Goal: Task Accomplishment & Management: Use online tool/utility

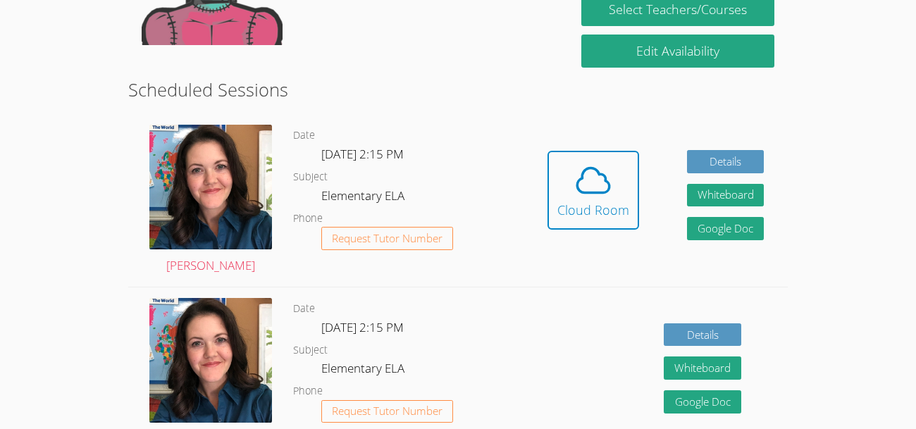
scroll to position [333, 0]
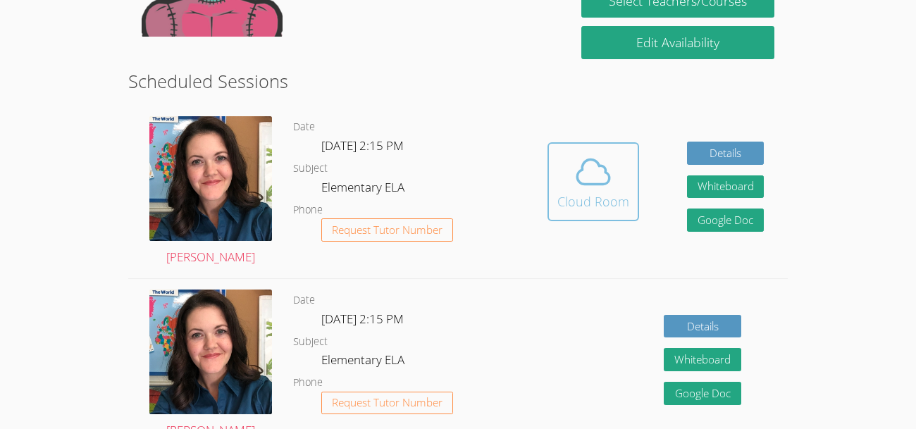
click at [585, 166] on icon at bounding box center [593, 171] width 39 height 39
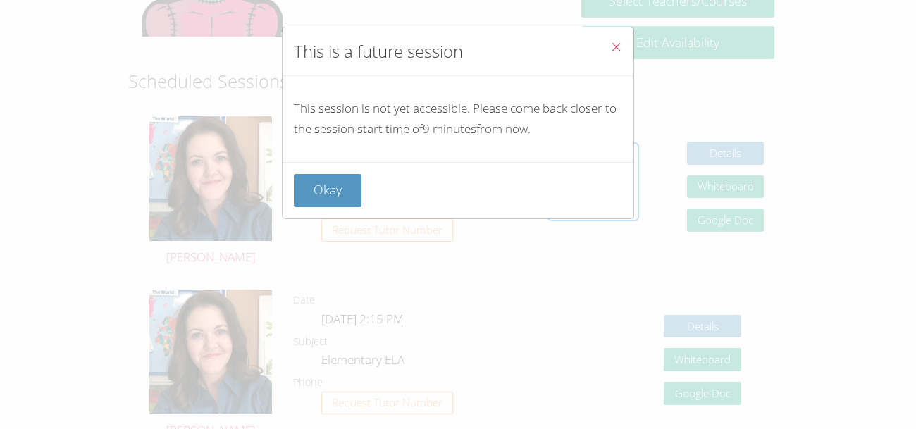
click at [609, 46] on button "Close" at bounding box center [616, 48] width 35 height 43
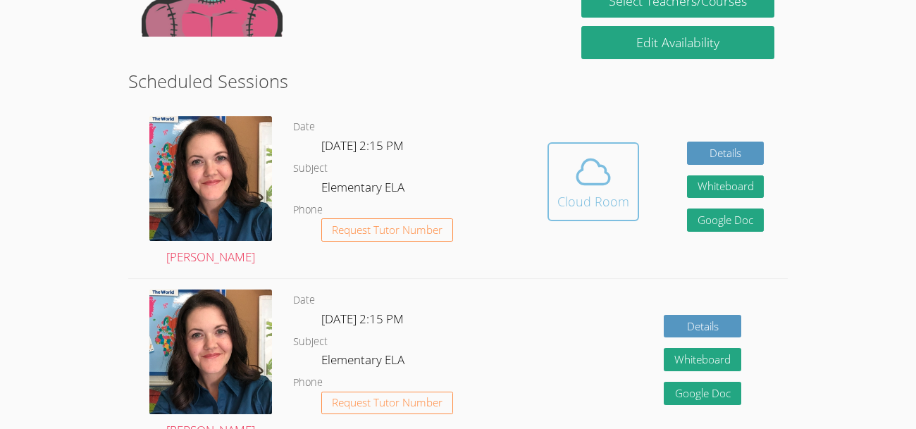
click at [627, 171] on span at bounding box center [594, 171] width 72 height 39
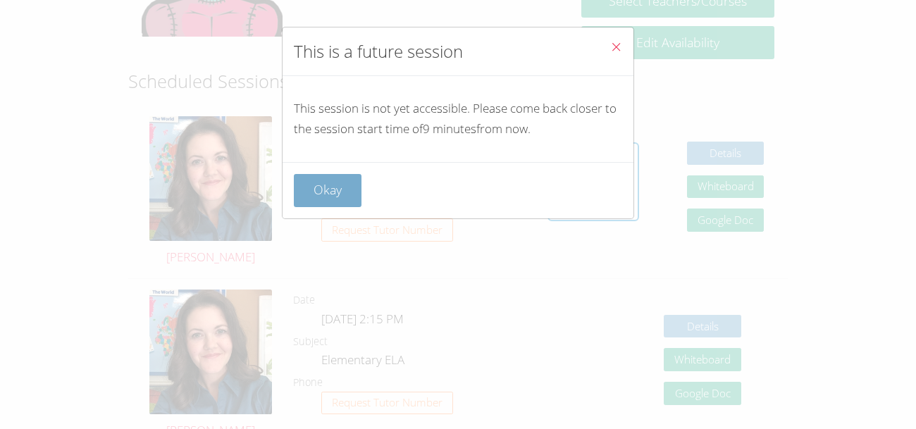
click at [328, 190] on button "Okay" at bounding box center [328, 190] width 68 height 33
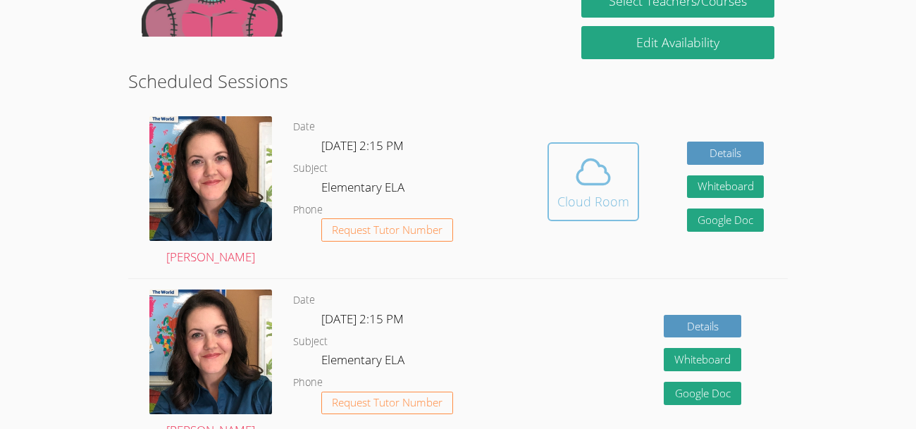
click at [591, 176] on icon at bounding box center [593, 171] width 39 height 39
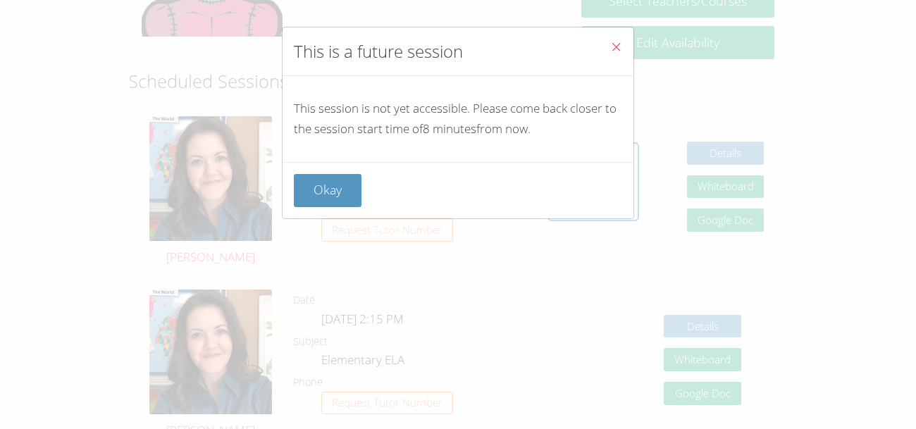
click at [614, 271] on div "This is a future session This session is not yet accessible. Please come back c…" at bounding box center [458, 214] width 916 height 429
click at [622, 42] on icon "Close" at bounding box center [616, 47] width 12 height 12
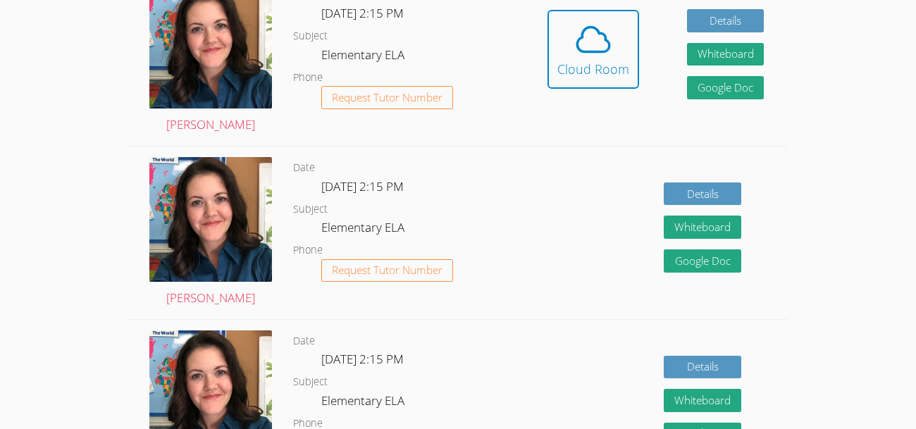
scroll to position [466, 0]
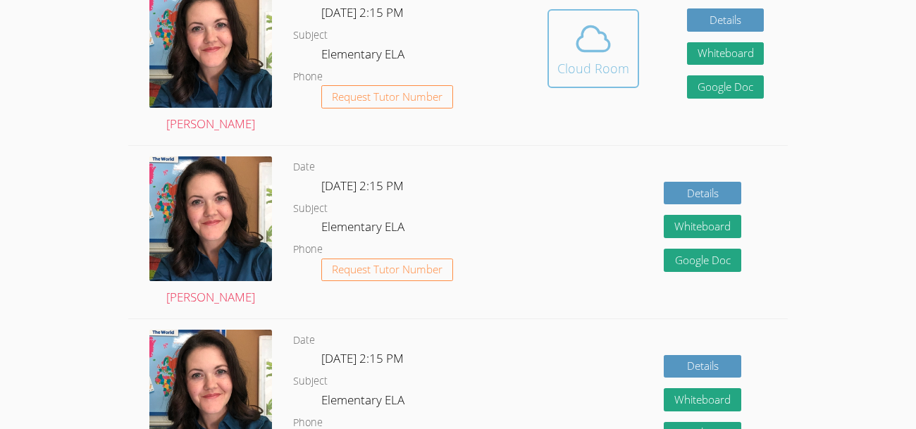
click at [613, 47] on span at bounding box center [594, 38] width 72 height 39
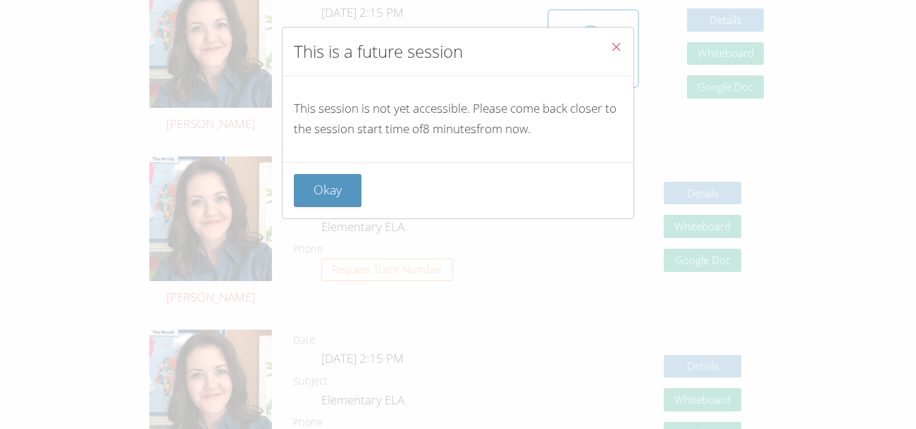
click at [625, 48] on button "Close" at bounding box center [616, 48] width 35 height 43
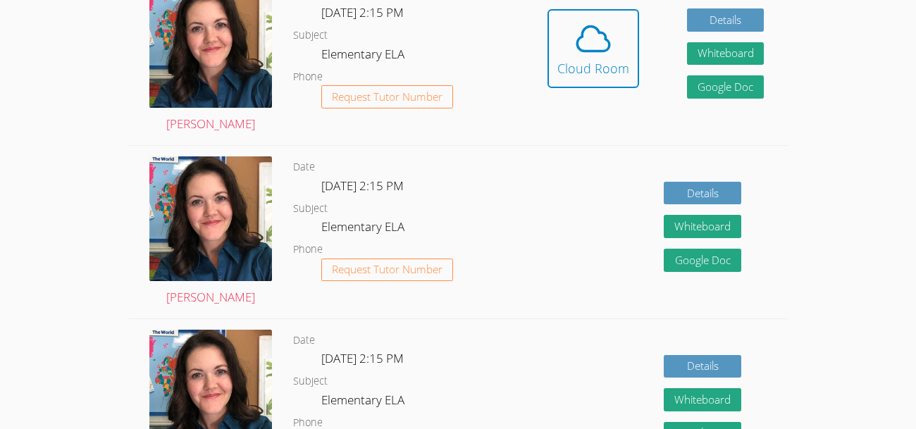
click at [625, 48] on span at bounding box center [594, 38] width 72 height 39
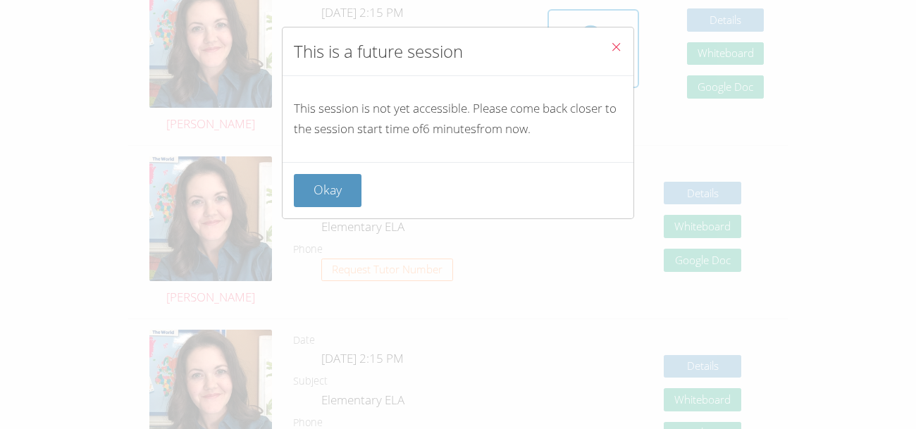
click at [625, 48] on button "Close" at bounding box center [616, 48] width 35 height 43
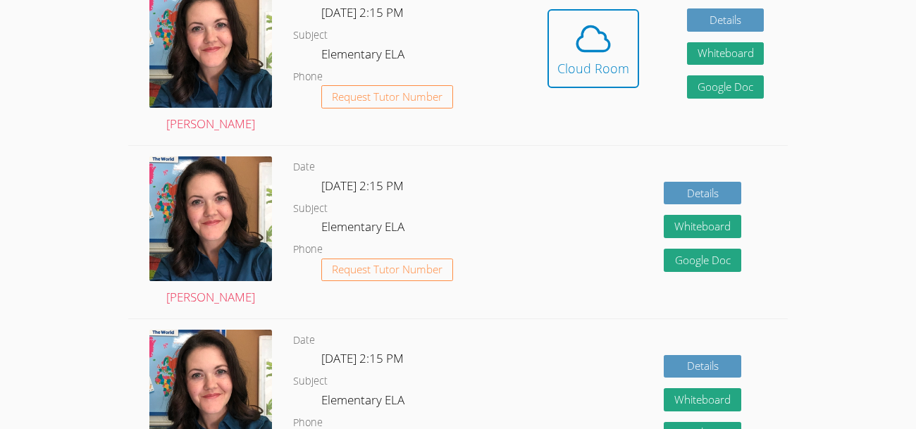
click at [625, 48] on span at bounding box center [594, 38] width 72 height 39
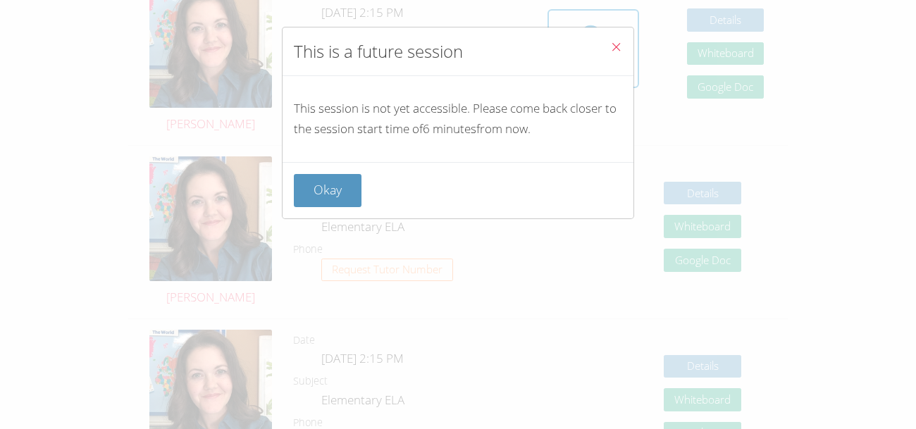
click at [625, 48] on button "Close" at bounding box center [616, 48] width 35 height 43
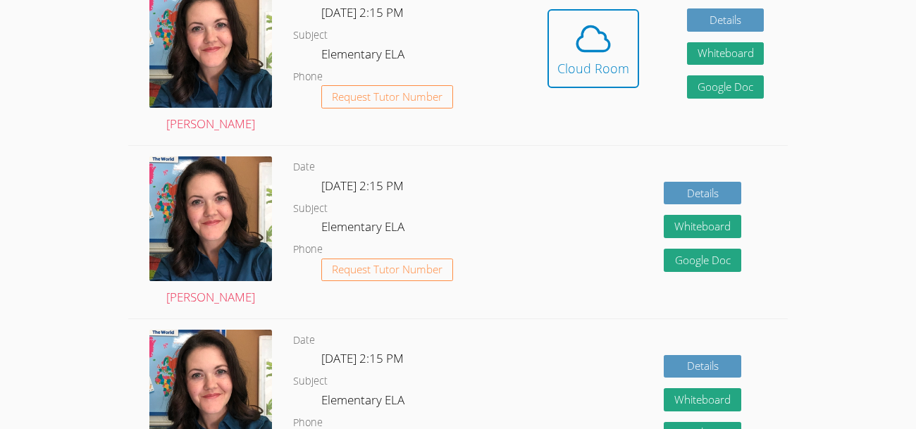
click at [625, 48] on span at bounding box center [594, 38] width 72 height 39
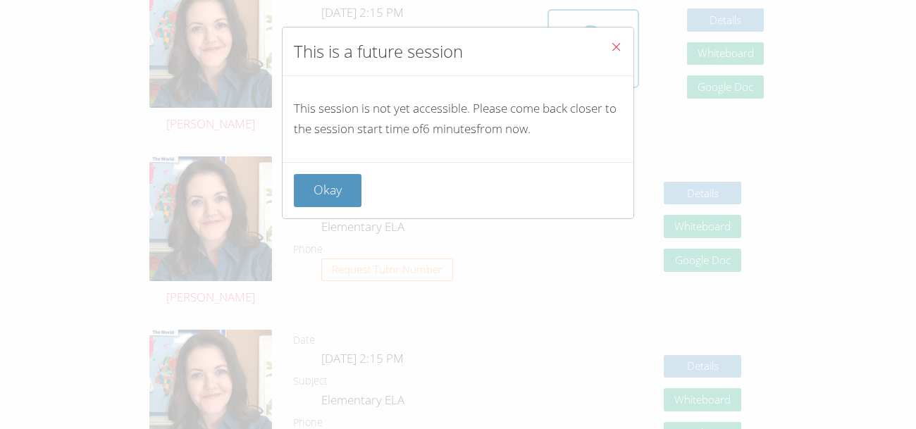
click at [625, 48] on button "Close" at bounding box center [616, 48] width 35 height 43
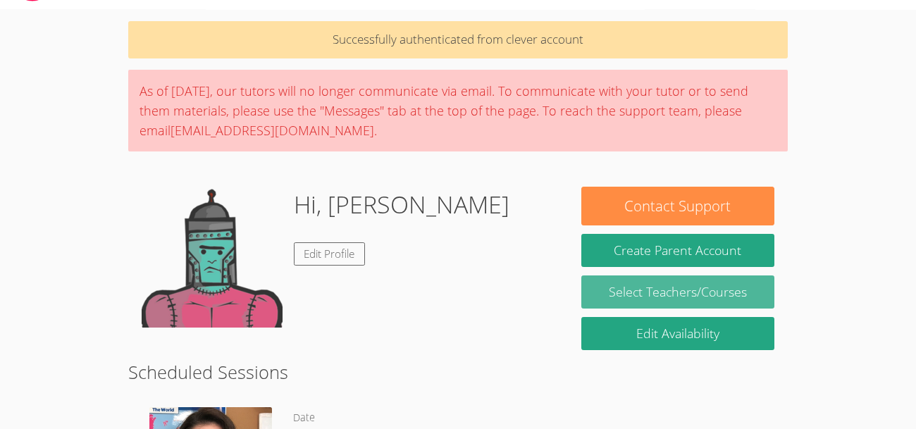
scroll to position [45, 0]
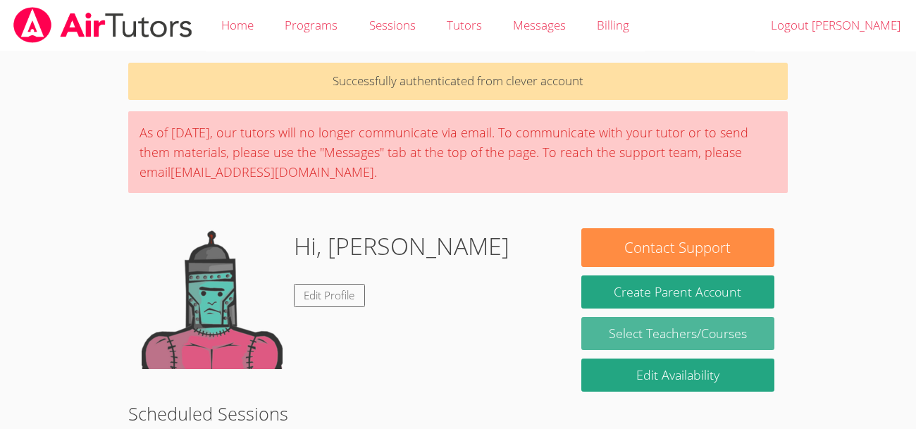
click at [624, 324] on link "Select Teachers/Courses" at bounding box center [679, 333] width 194 height 33
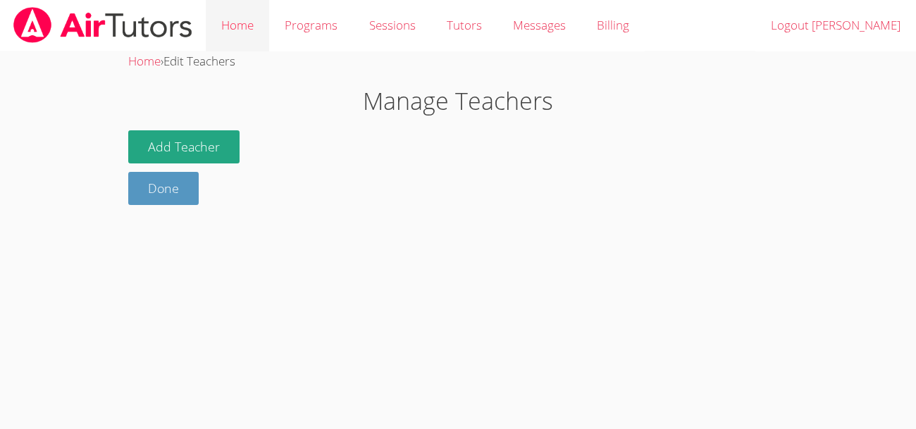
click at [233, 39] on link "Home" at bounding box center [237, 25] width 63 height 51
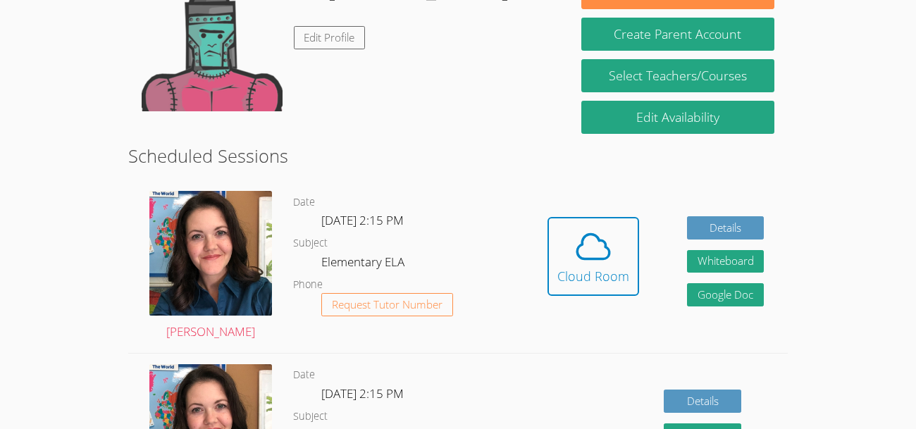
scroll to position [210, 0]
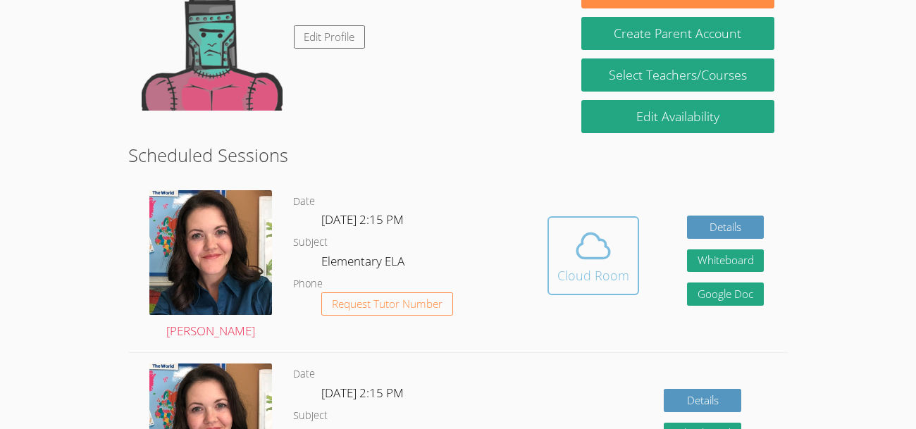
click at [563, 259] on span at bounding box center [594, 245] width 72 height 39
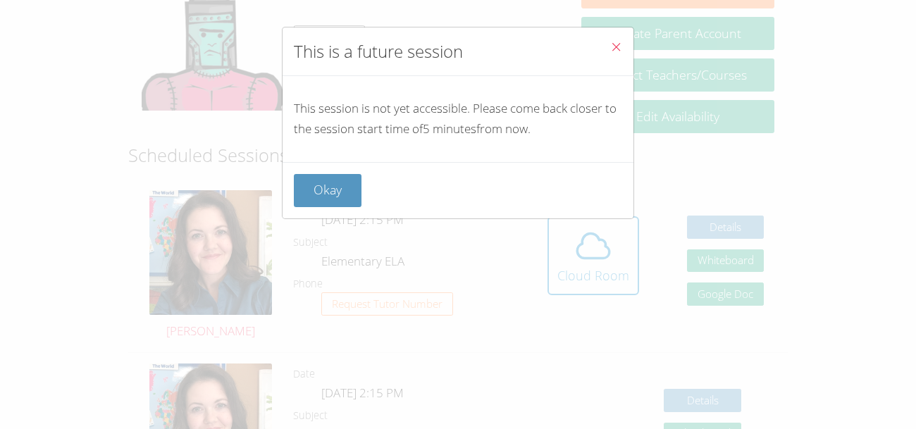
click at [541, 227] on div "This is a future session This session is not yet accessible. Please come back c…" at bounding box center [458, 214] width 916 height 429
drag, startPoint x: 429, startPoint y: 133, endPoint x: 914, endPoint y: 429, distance: 568.8
click at [914, 429] on div "This is a future session This session is not yet accessible. Please come back c…" at bounding box center [458, 214] width 916 height 429
click at [843, 302] on div "This is a future session This session is not yet accessible. Please come back c…" at bounding box center [458, 214] width 916 height 429
click at [617, 44] on icon "Close" at bounding box center [616, 47] width 12 height 12
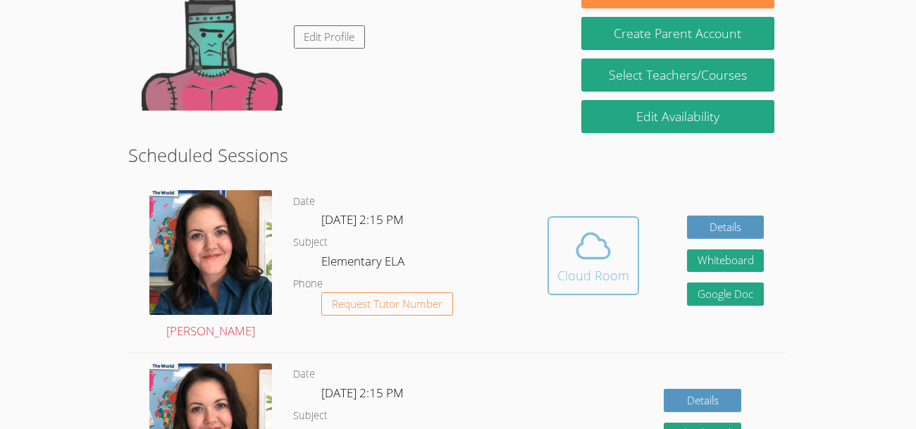
click at [566, 254] on span at bounding box center [594, 245] width 72 height 39
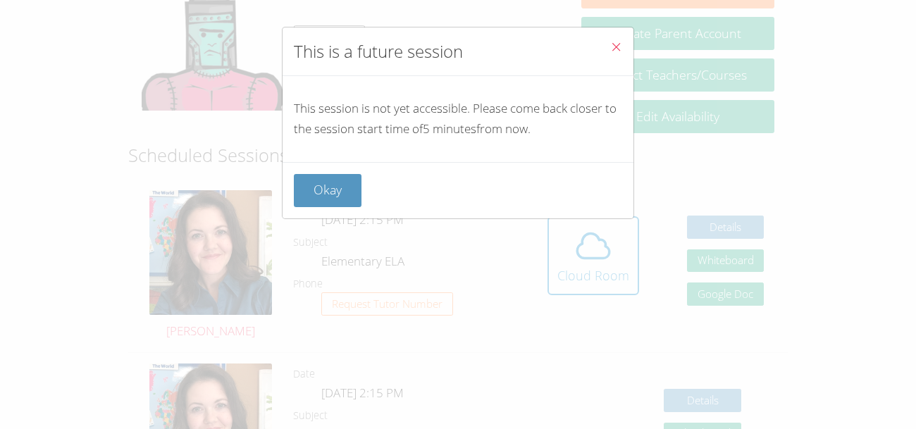
drag, startPoint x: 349, startPoint y: 111, endPoint x: 653, endPoint y: 146, distance: 306.5
click at [653, 146] on div "This is a future session This session is not yet accessible. Please come back c…" at bounding box center [458, 214] width 916 height 429
click at [496, 141] on div "This session is not yet accessible. Please come back closer to the session star…" at bounding box center [458, 119] width 351 height 86
drag, startPoint x: 316, startPoint y: 110, endPoint x: 290, endPoint y: 118, distance: 27.2
click at [290, 118] on div "This session is not yet accessible. Please come back closer to the session star…" at bounding box center [458, 119] width 351 height 86
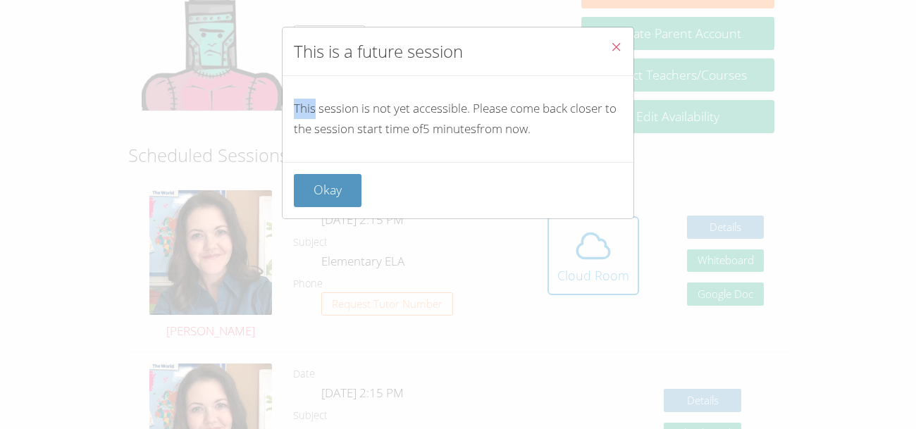
click at [293, 117] on div "This session is not yet accessible. Please come back closer to the session star…" at bounding box center [458, 119] width 351 height 86
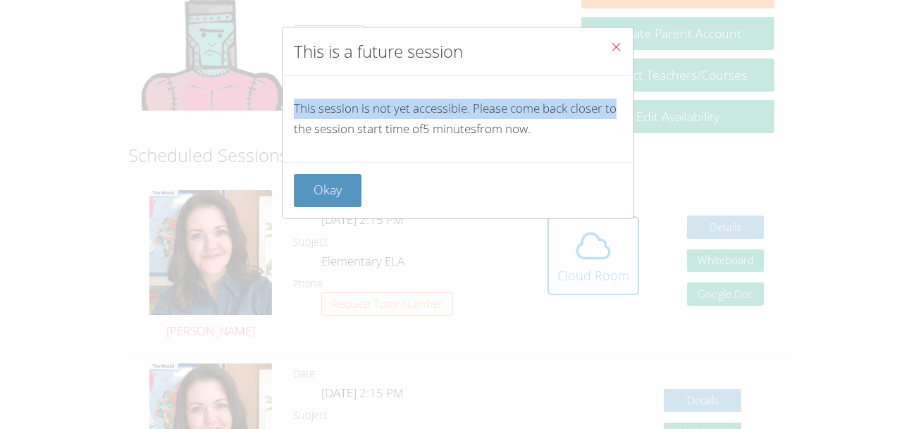
drag, startPoint x: 290, startPoint y: 116, endPoint x: 796, endPoint y: 113, distance: 506.1
click at [796, 113] on div "This is a future session This session is not yet accessible. Please come back c…" at bounding box center [458, 214] width 916 height 429
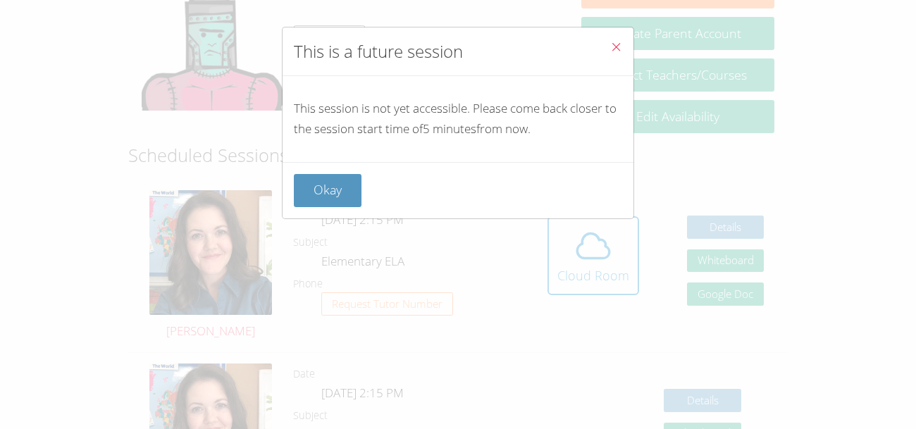
click at [725, 145] on div "This is a future session This session is not yet accessible. Please come back c…" at bounding box center [458, 214] width 916 height 429
click at [625, 44] on button "Close" at bounding box center [616, 48] width 35 height 43
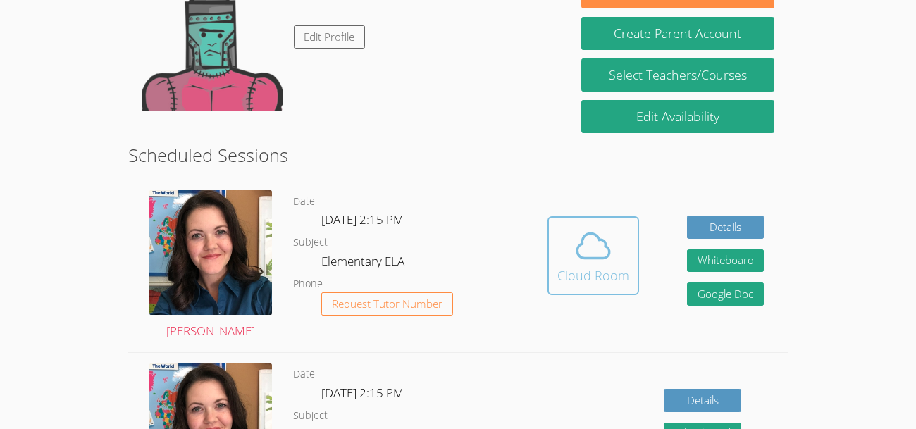
click at [612, 281] on div "Cloud Room" at bounding box center [594, 276] width 72 height 20
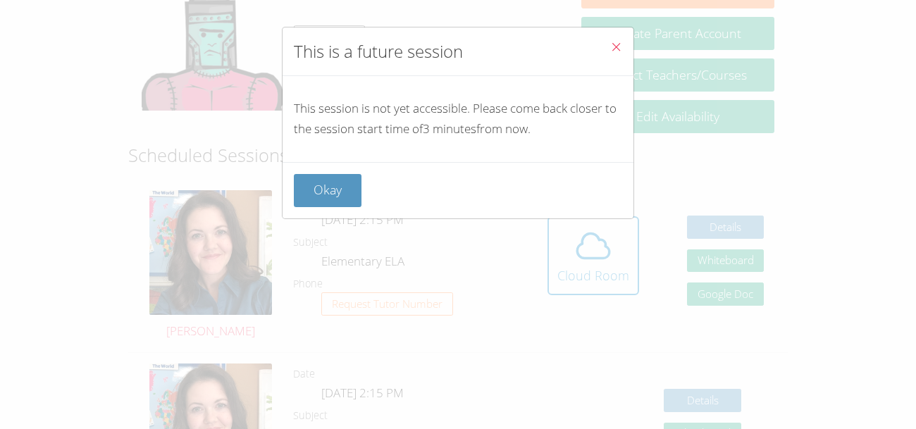
drag, startPoint x: 419, startPoint y: 126, endPoint x: 740, endPoint y: 198, distance: 328.7
click at [740, 198] on div "This is a future session This session is not yet accessible. Please come back c…" at bounding box center [458, 214] width 916 height 429
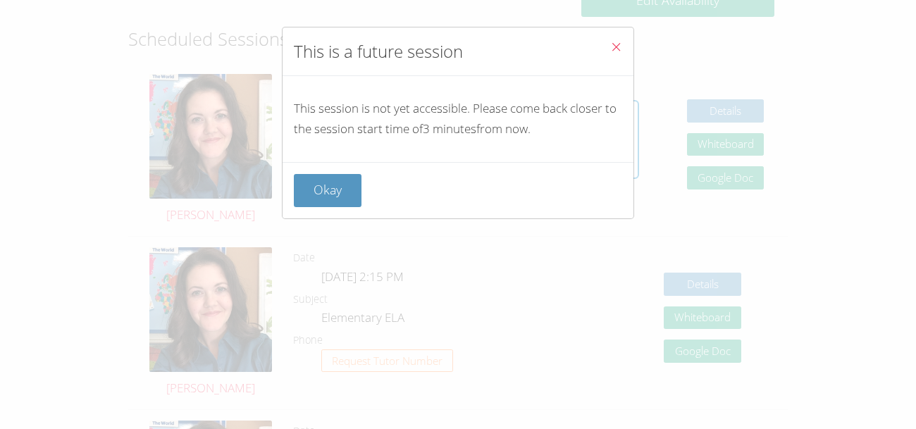
scroll to position [326, 0]
click at [256, 114] on div "This is a future session This session is not yet accessible. Please come back c…" at bounding box center [458, 214] width 916 height 429
click at [338, 198] on button "Okay" at bounding box center [328, 190] width 68 height 33
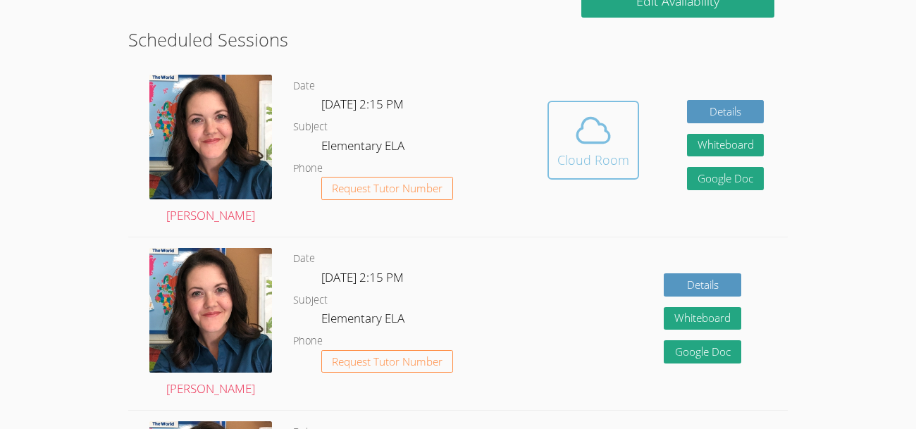
click at [558, 158] on div "Cloud Room" at bounding box center [594, 160] width 72 height 20
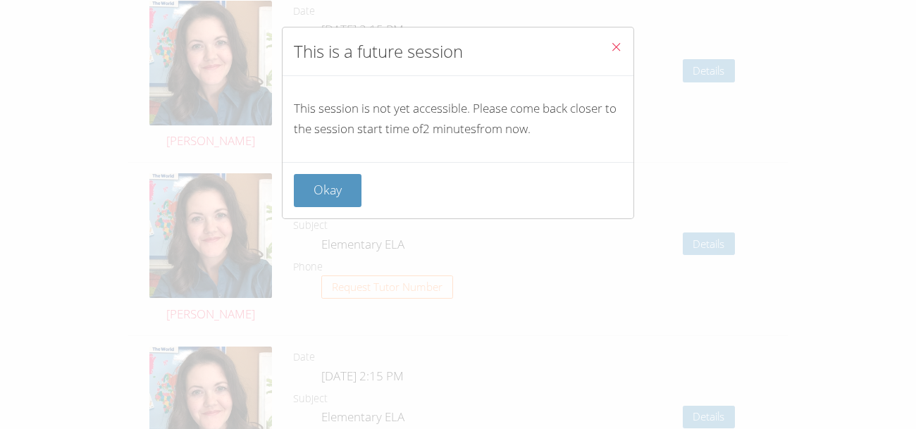
scroll to position [1940, 0]
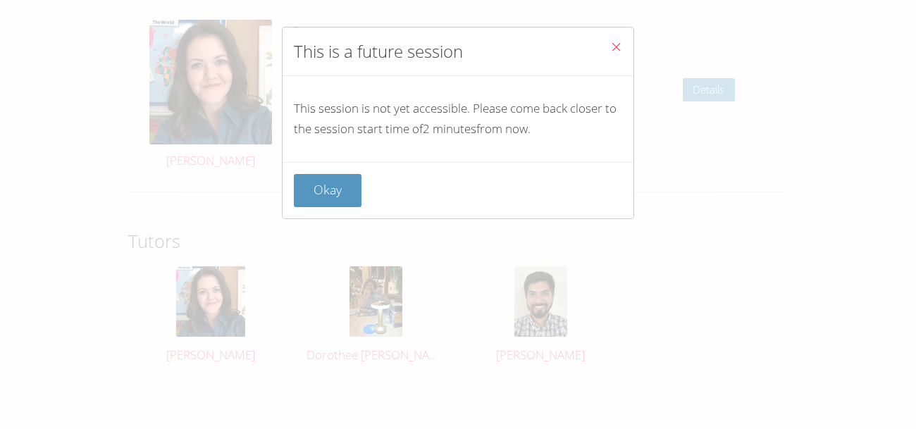
click at [612, 42] on icon "Close" at bounding box center [616, 47] width 12 height 12
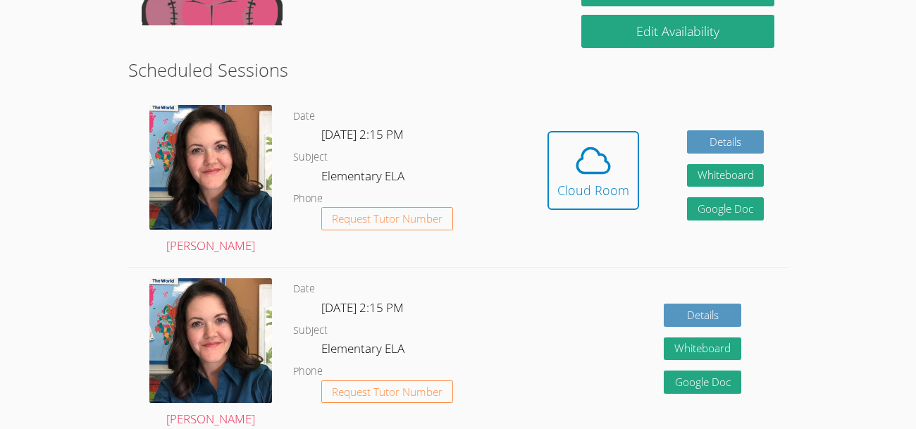
scroll to position [302, 0]
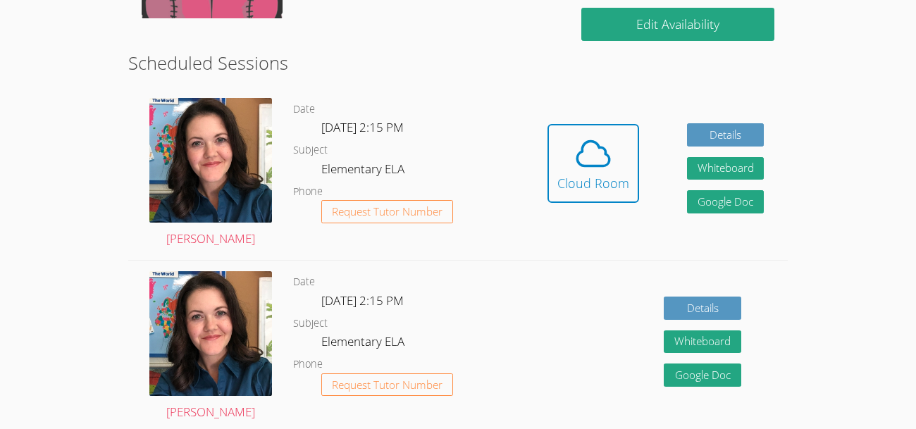
click at [565, 176] on div "Cloud Room" at bounding box center [594, 183] width 72 height 20
click at [621, 178] on div "Cloud Room" at bounding box center [594, 183] width 72 height 20
click at [584, 156] on icon at bounding box center [593, 153] width 39 height 39
click at [577, 164] on icon at bounding box center [593, 153] width 39 height 39
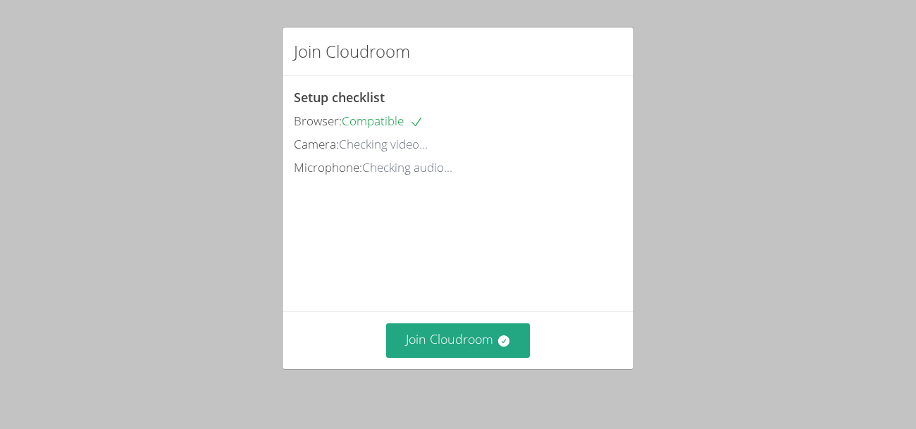
click at [660, 183] on div "Join Cloudroom Setup checklist Browser: Compatible Camera: Checking video... Mi…" at bounding box center [458, 214] width 916 height 429
click at [424, 338] on button "Join Cloudroom" at bounding box center [458, 341] width 144 height 35
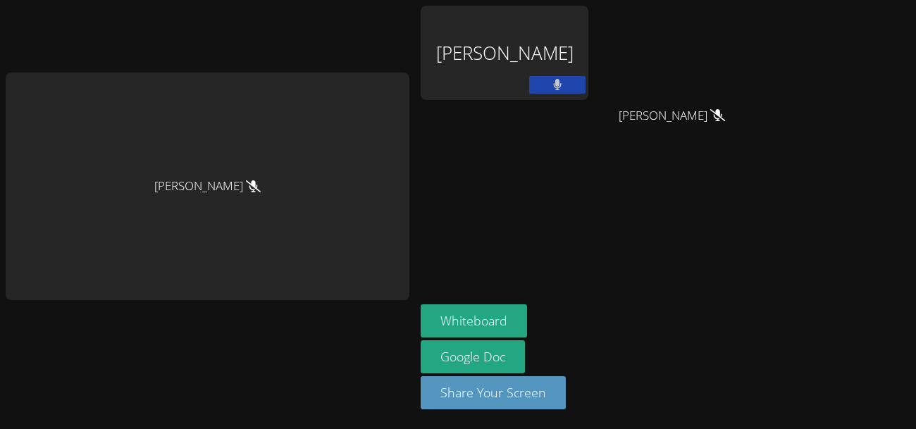
click at [350, 66] on div "Jessica Long" at bounding box center [208, 215] width 404 height 418
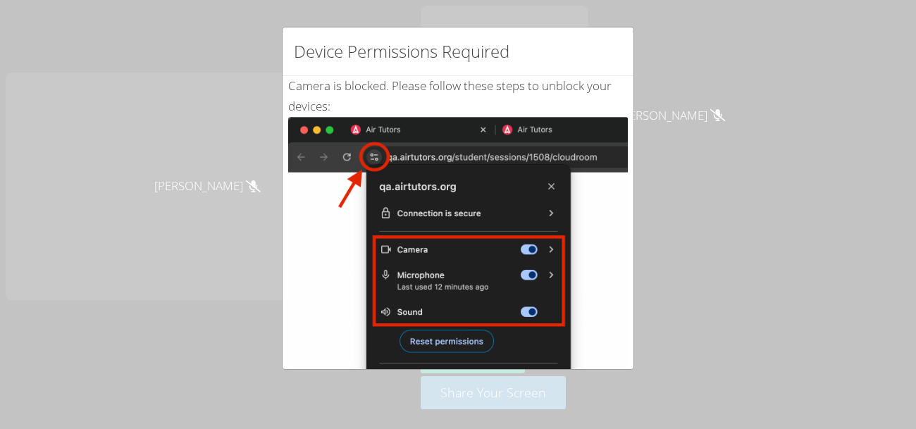
click at [632, 101] on div "Camera is blocked . Please follow these steps to unblock your devices: Click th…" at bounding box center [458, 341] width 351 height 531
click at [702, 138] on div "Device Permissions Required Camera is blocked . Please follow these steps to un…" at bounding box center [458, 214] width 916 height 429
click at [628, 289] on div "Camera is blocked . Please follow these steps to unblock your devices: Click th…" at bounding box center [458, 341] width 351 height 531
click at [628, 104] on div "Device Permissions Required Camera is blocked . Please follow these steps to un…" at bounding box center [458, 198] width 352 height 343
click at [556, 146] on img at bounding box center [458, 276] width 340 height 319
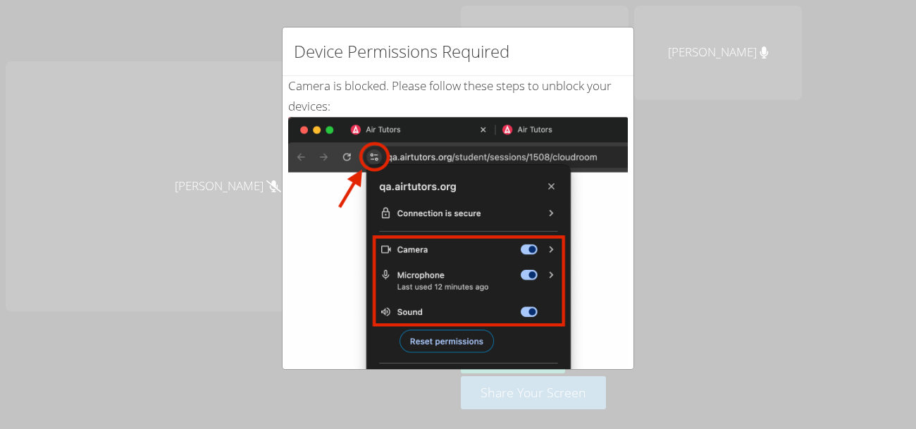
click at [617, 128] on img at bounding box center [458, 276] width 340 height 319
click at [718, 155] on div "Device Permissions Required Camera is blocked . Please follow these steps to un…" at bounding box center [458, 214] width 916 height 429
click at [622, 166] on img at bounding box center [458, 276] width 340 height 319
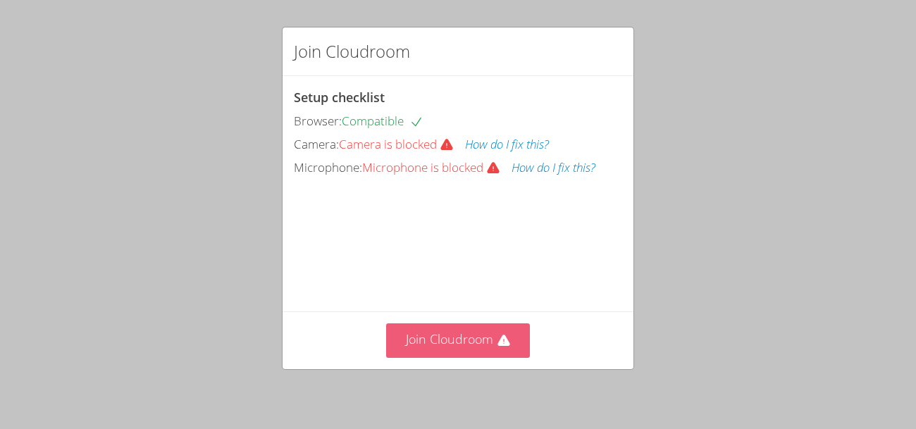
click at [505, 345] on icon at bounding box center [504, 340] width 12 height 11
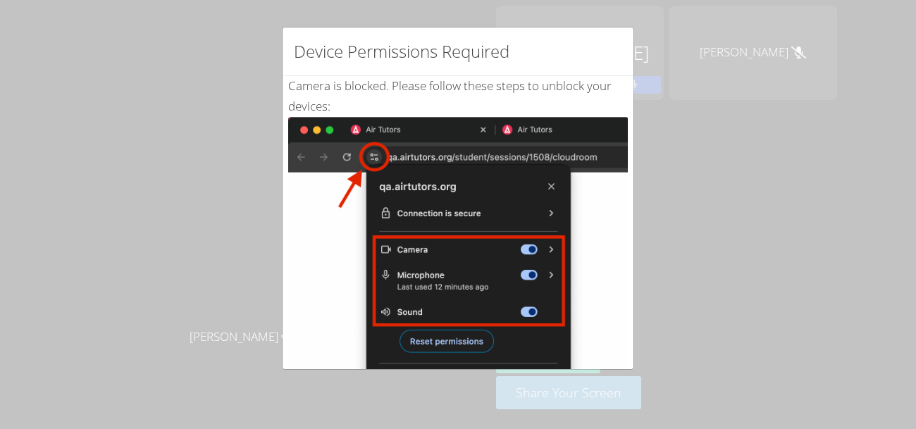
click at [660, 261] on div "Device Permissions Required Camera is blocked . Please follow these steps to un…" at bounding box center [458, 214] width 916 height 429
click at [737, 192] on div "Device Permissions Required Camera is blocked . Please follow these steps to un…" at bounding box center [458, 214] width 916 height 429
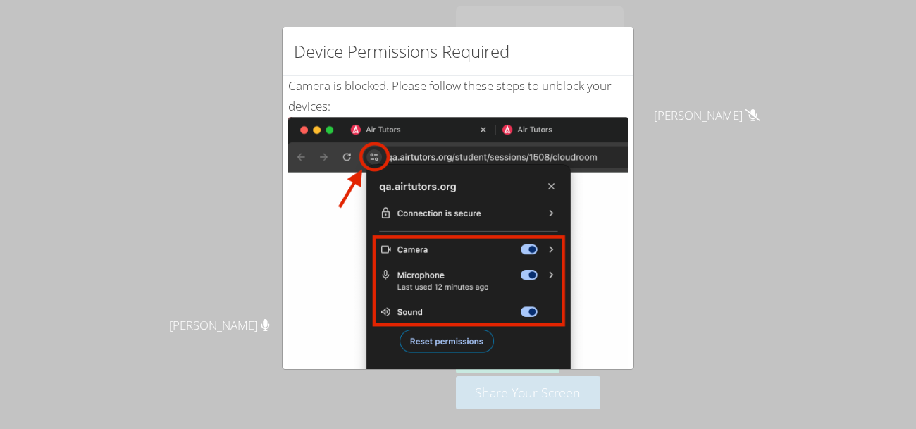
click at [434, 352] on img at bounding box center [458, 276] width 340 height 319
click at [426, 330] on img at bounding box center [458, 276] width 340 height 319
click at [246, 114] on div "Device Permissions Required Camera is blocked . Please follow these steps to un…" at bounding box center [458, 214] width 916 height 429
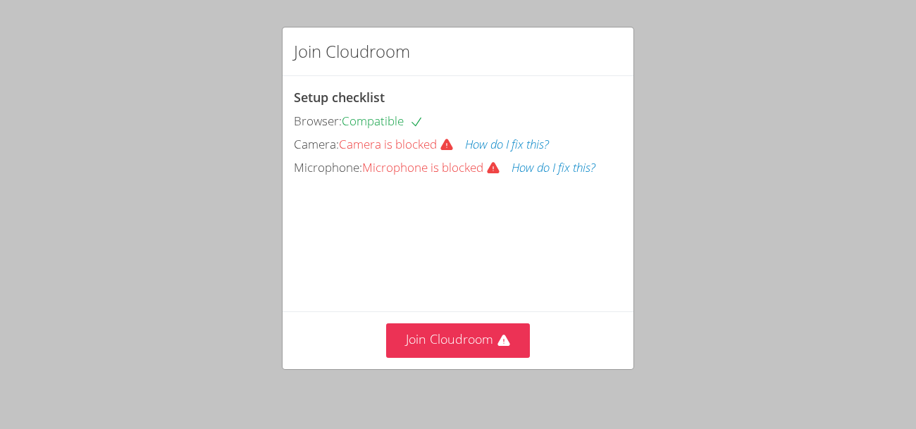
click at [500, 140] on button "How do I fix this?" at bounding box center [507, 145] width 84 height 20
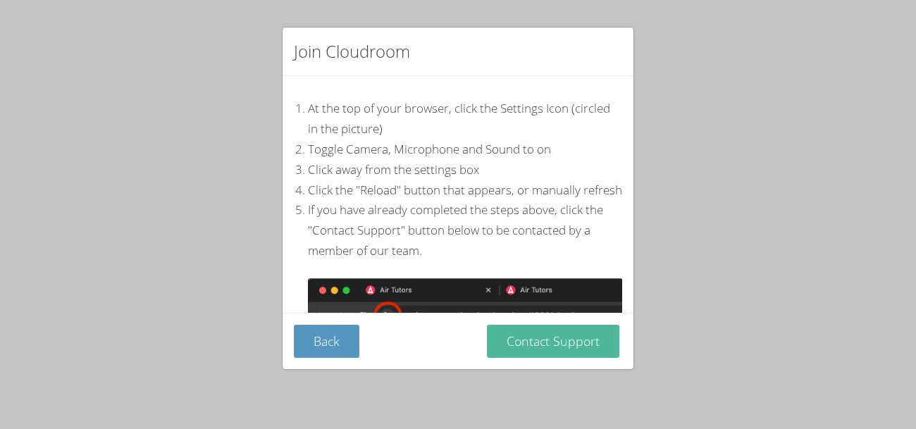
click at [536, 346] on button "Contact Support" at bounding box center [553, 341] width 133 height 33
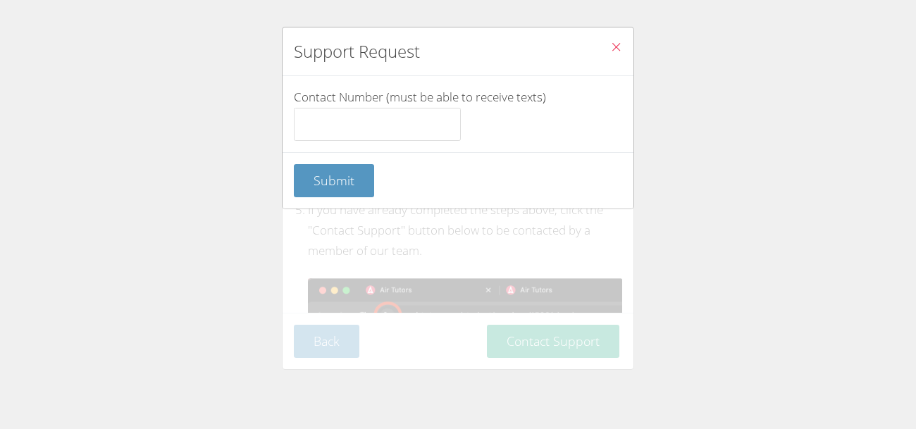
click at [599, 42] on button "Close" at bounding box center [616, 48] width 35 height 43
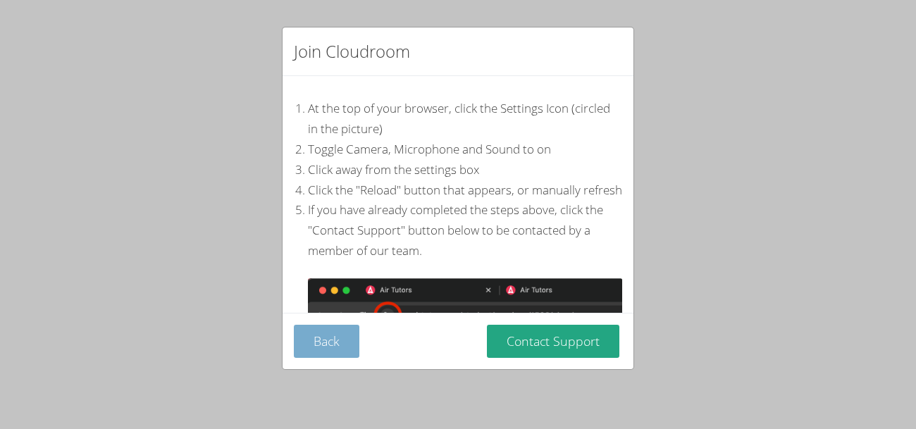
click at [326, 343] on button "Back" at bounding box center [327, 341] width 66 height 33
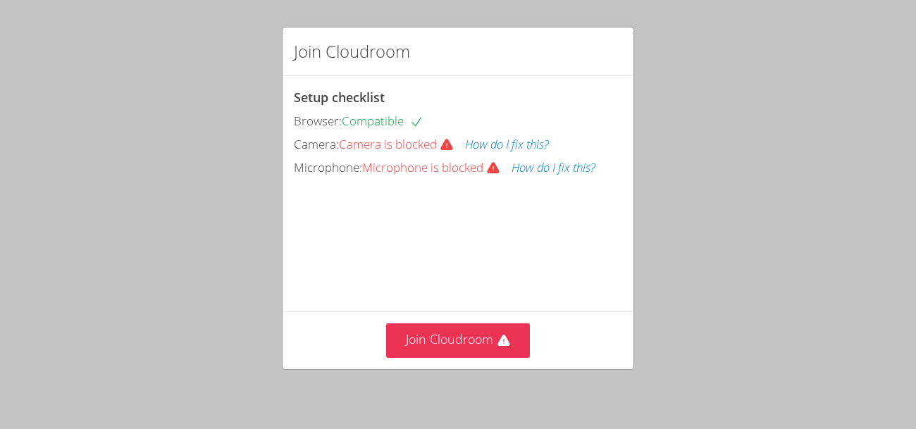
click at [494, 173] on icon at bounding box center [493, 168] width 14 height 14
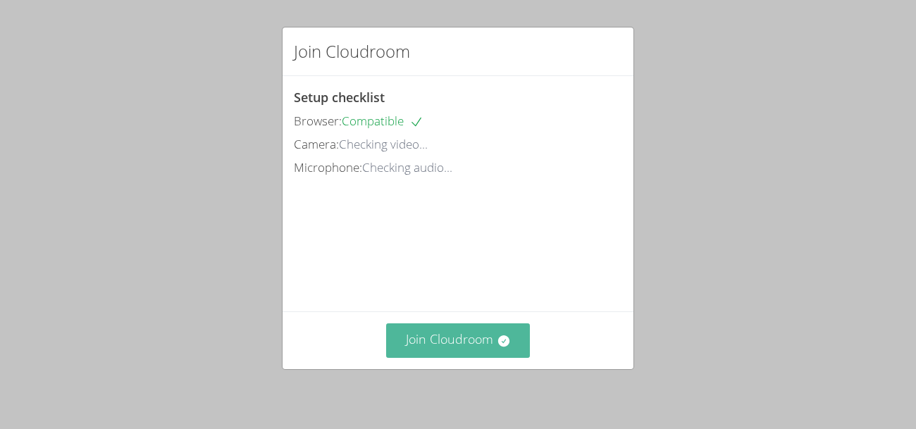
click at [443, 347] on button "Join Cloudroom" at bounding box center [458, 341] width 144 height 35
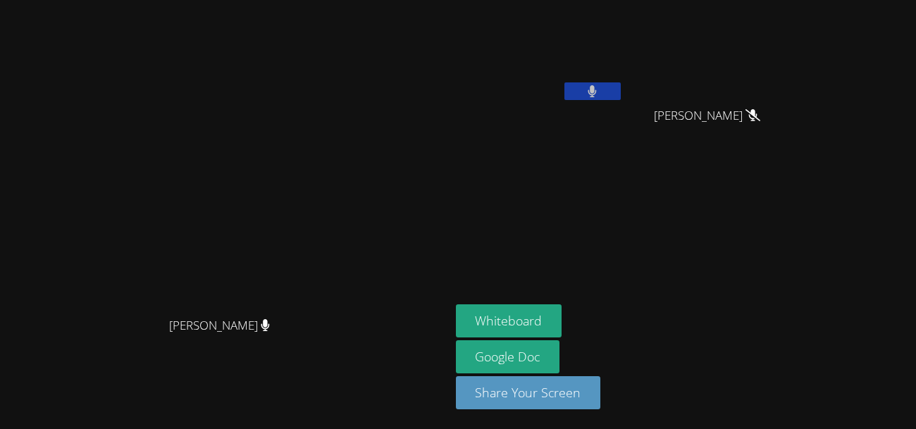
click at [331, 129] on video at bounding box center [224, 186] width 211 height 247
click at [562, 312] on button "Whiteboard" at bounding box center [509, 320] width 106 height 33
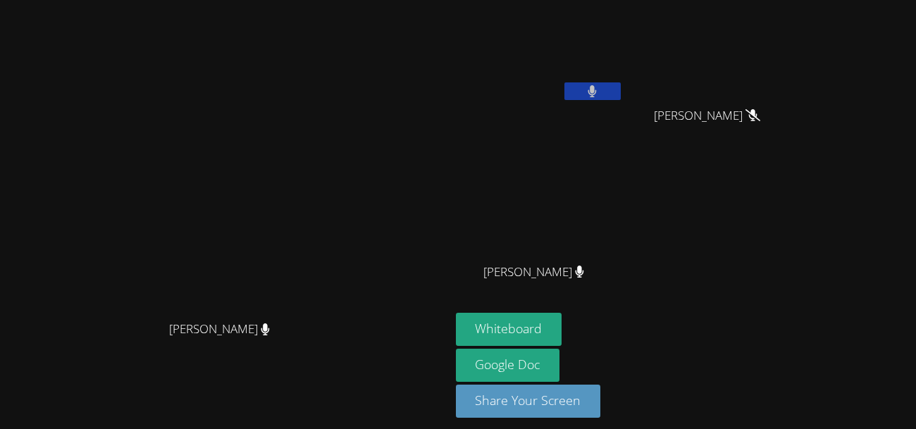
click at [165, 77] on video at bounding box center [224, 190] width 211 height 247
click at [600, 93] on icon at bounding box center [592, 91] width 15 height 12
click at [600, 90] on icon at bounding box center [592, 91] width 15 height 12
click at [597, 91] on icon at bounding box center [593, 91] width 8 height 12
click at [621, 87] on button at bounding box center [593, 91] width 56 height 18
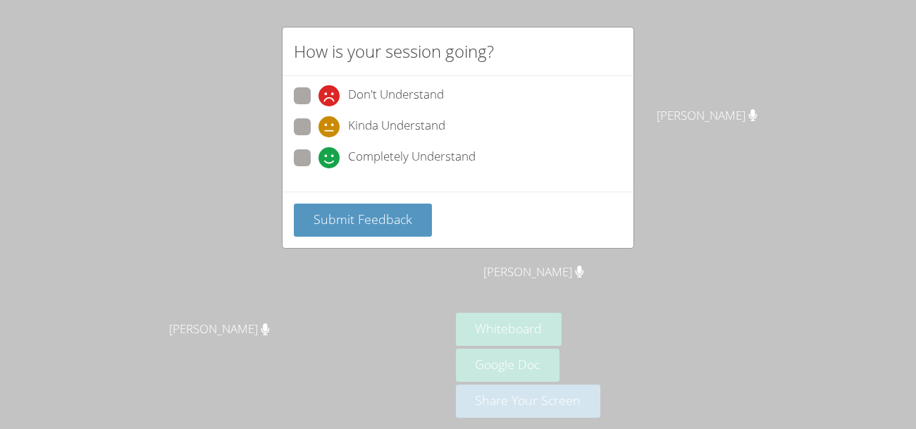
click at [319, 168] on span at bounding box center [319, 168] width 0 height 0
click at [319, 156] on input "Completely Understand" at bounding box center [325, 155] width 12 height 12
radio input "true"
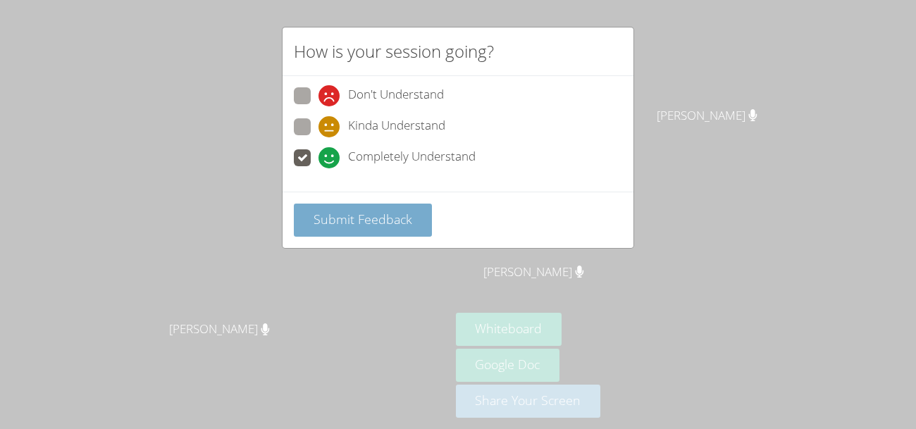
click at [359, 217] on span "Submit Feedback" at bounding box center [363, 219] width 99 height 17
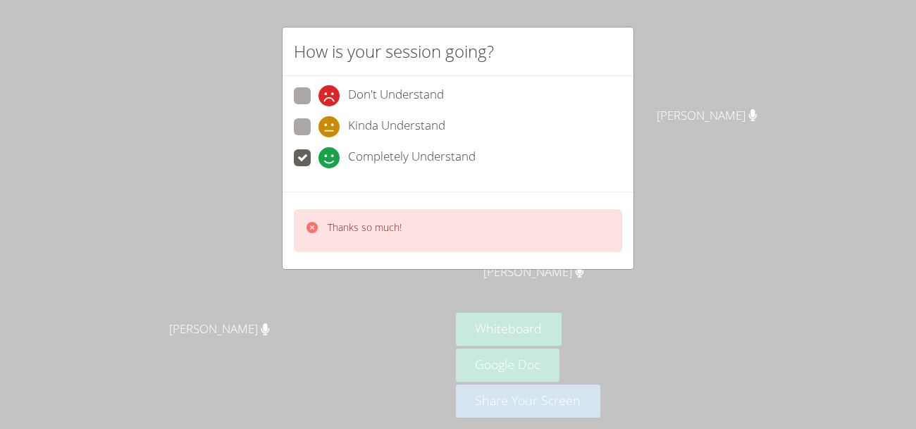
click at [433, 218] on div "Thanks so much!" at bounding box center [458, 230] width 328 height 43
